Goal: Task Accomplishment & Management: Use online tool/utility

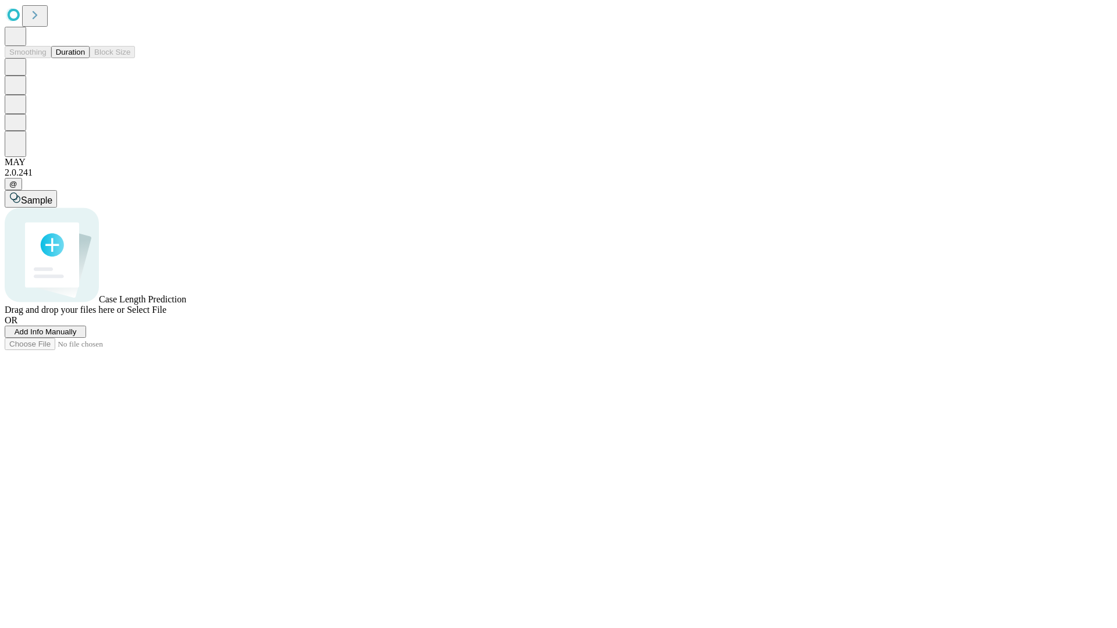
click at [85, 58] on button "Duration" at bounding box center [70, 52] width 38 height 12
click at [77, 336] on span "Add Info Manually" at bounding box center [46, 331] width 62 height 9
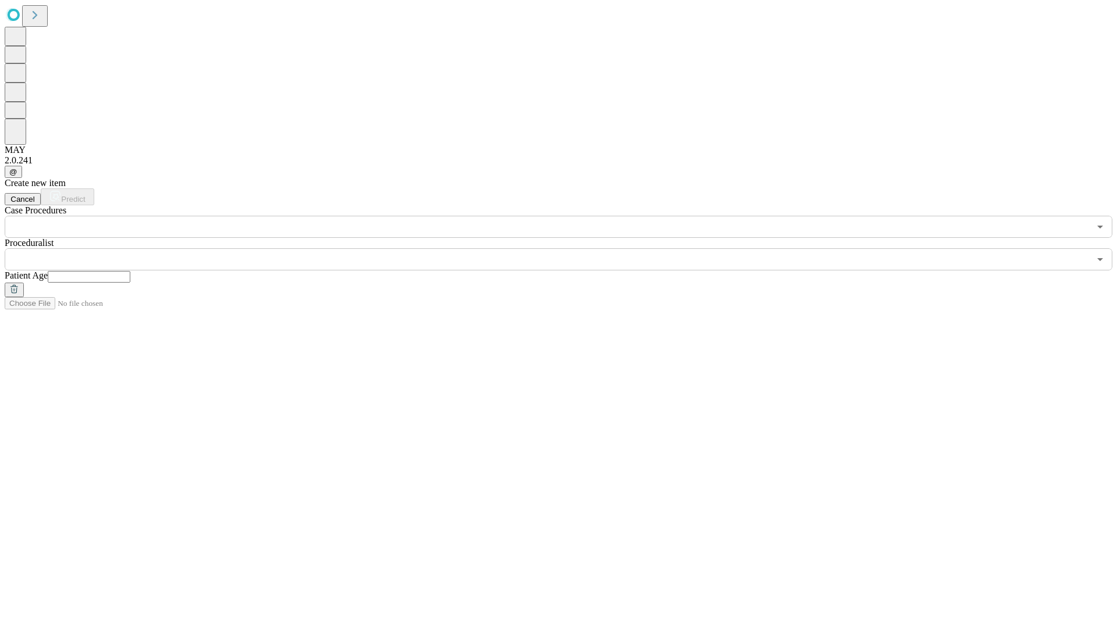
click at [130, 271] on input "text" at bounding box center [89, 277] width 83 height 12
type input "**"
click at [566, 248] on input "text" at bounding box center [547, 259] width 1085 height 22
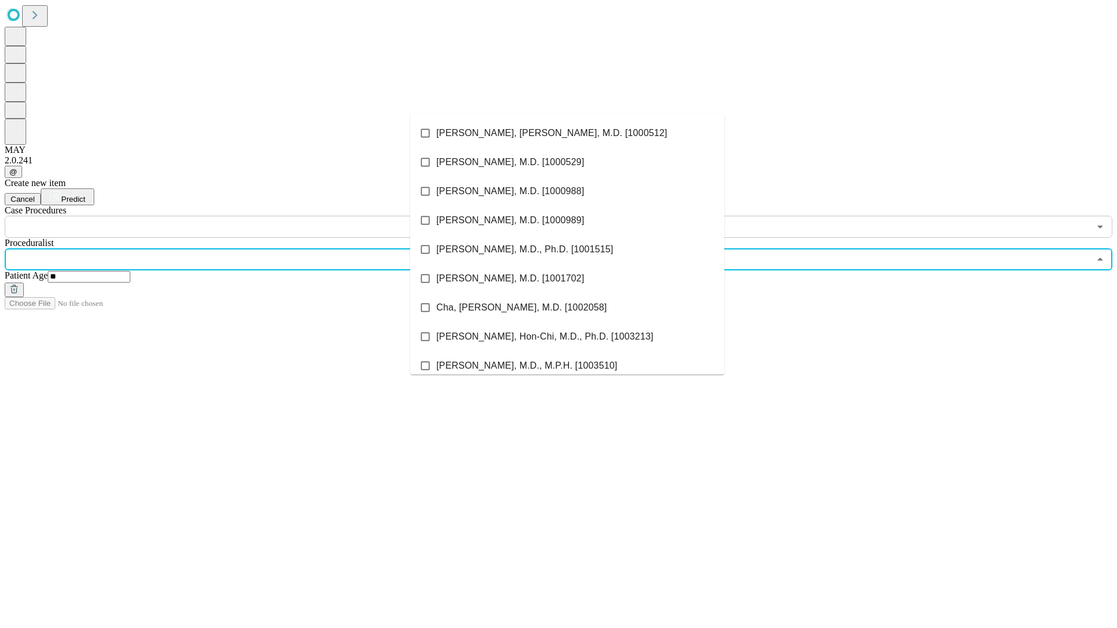
click at [567, 133] on li "[PERSON_NAME], [PERSON_NAME], M.D. [1000512]" at bounding box center [567, 133] width 314 height 29
click at [244, 216] on input "text" at bounding box center [547, 227] width 1085 height 22
